Goal: Transaction & Acquisition: Purchase product/service

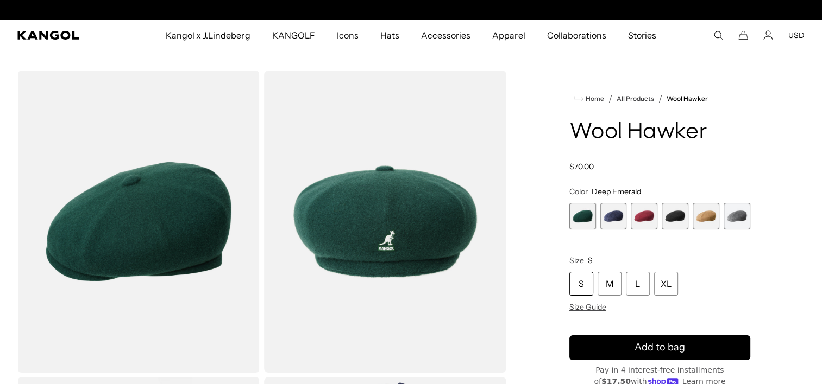
scroll to position [0, 224]
click at [613, 223] on span "2 of 6" at bounding box center [613, 216] width 27 height 27
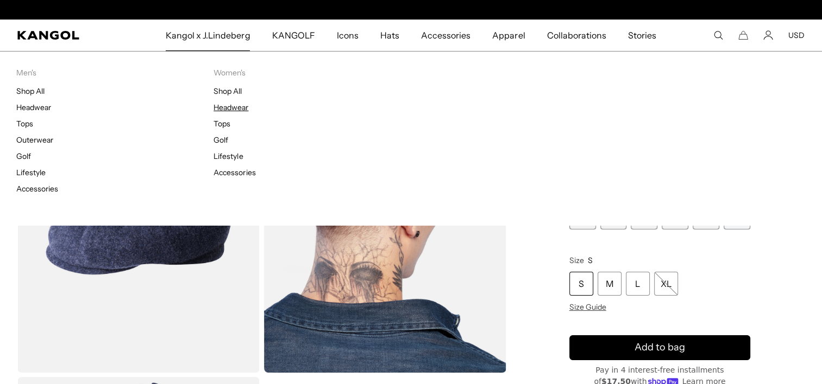
scroll to position [0, 224]
click at [232, 105] on link "Headwear" at bounding box center [230, 108] width 35 height 10
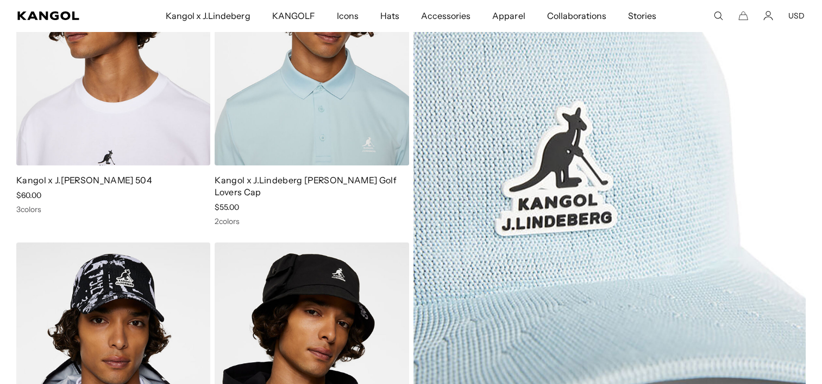
scroll to position [217, 0]
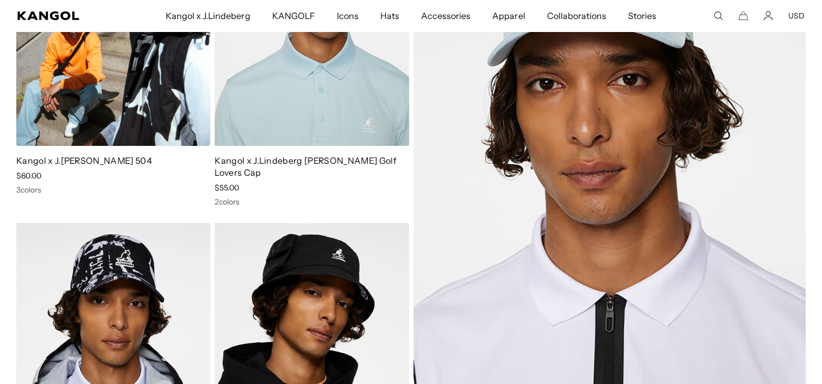
click at [138, 113] on img at bounding box center [113, 24] width 194 height 244
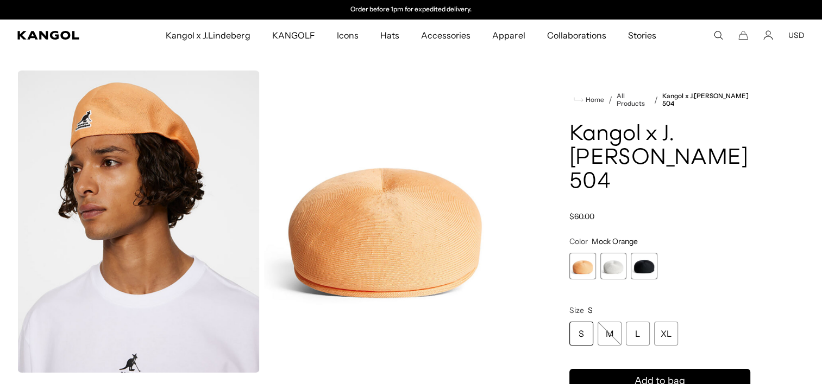
click at [641, 270] on span "3 of 3" at bounding box center [643, 266] width 27 height 27
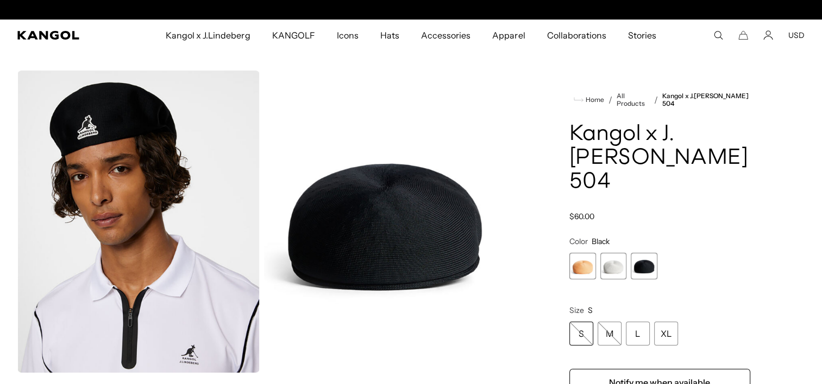
scroll to position [0, 224]
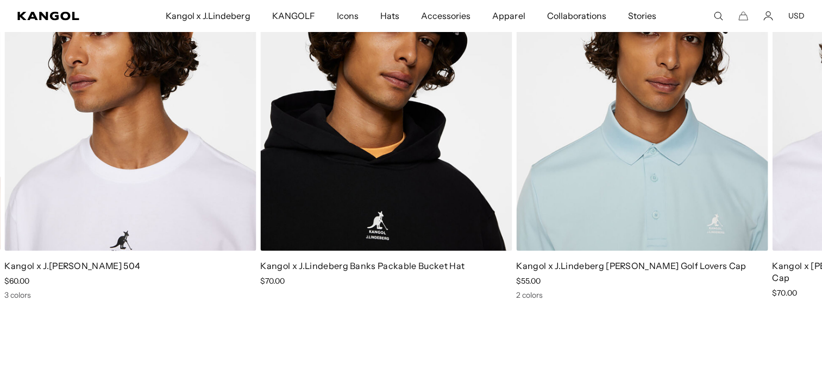
scroll to position [0, 224]
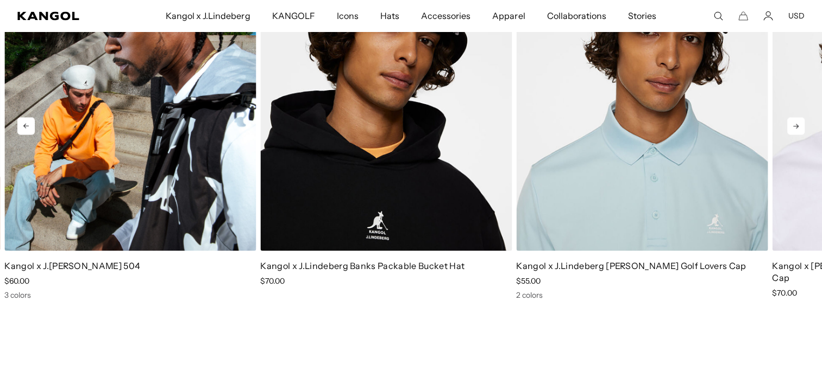
click at [200, 194] on img "1 of 5" at bounding box center [129, 92] width 251 height 315
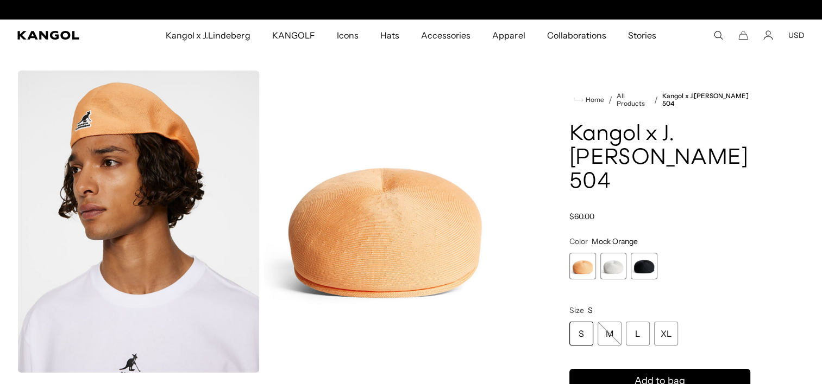
scroll to position [0, 224]
click at [611, 266] on span "2 of 3" at bounding box center [613, 266] width 27 height 27
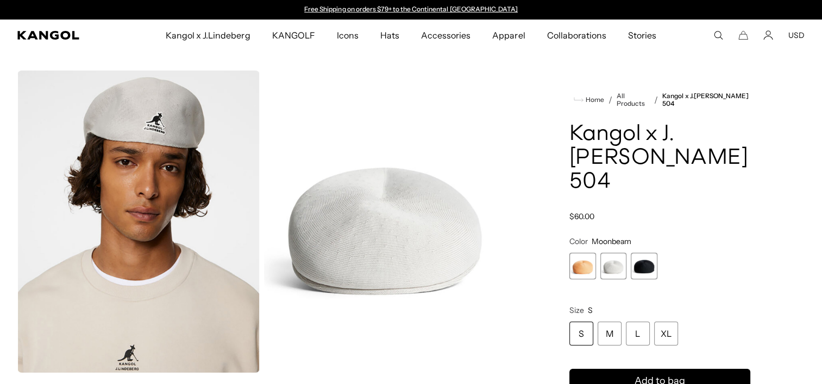
click at [646, 269] on span "3 of 3" at bounding box center [643, 266] width 27 height 27
